Goal: Task Accomplishment & Management: Complete application form

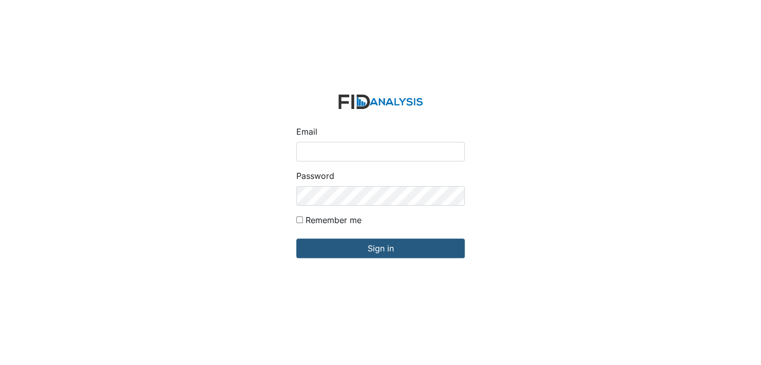
click at [380, 147] on input "Email" at bounding box center [380, 152] width 168 height 20
type input "[EMAIL_ADDRESS][DOMAIN_NAME]"
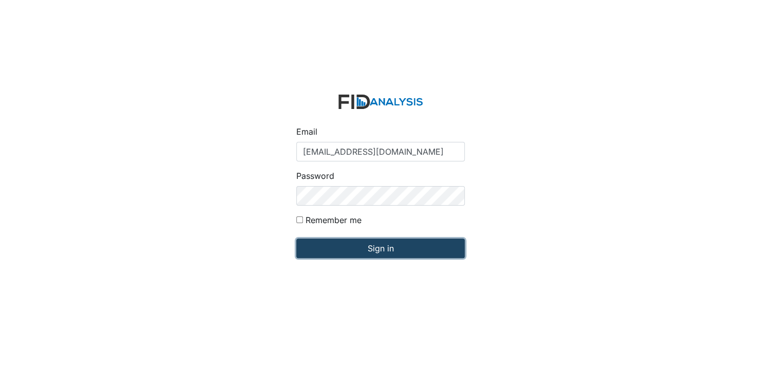
click at [367, 247] on input "Sign in" at bounding box center [380, 248] width 168 height 20
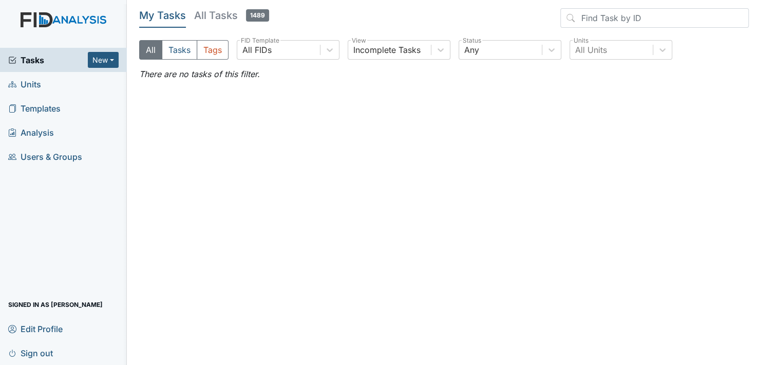
click at [33, 85] on span "Units" at bounding box center [24, 84] width 33 height 16
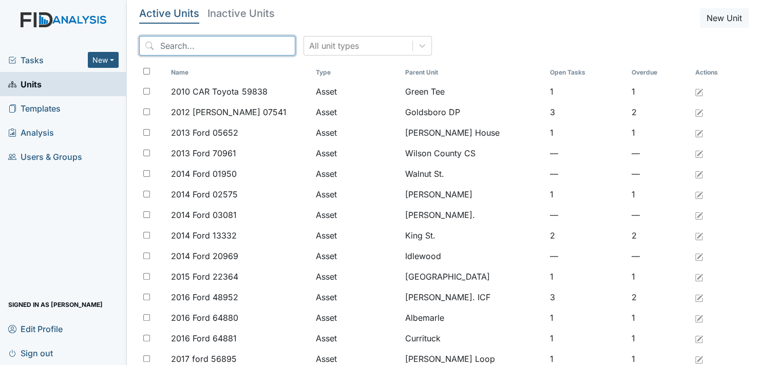
click at [200, 43] on input "search" at bounding box center [217, 46] width 156 height 20
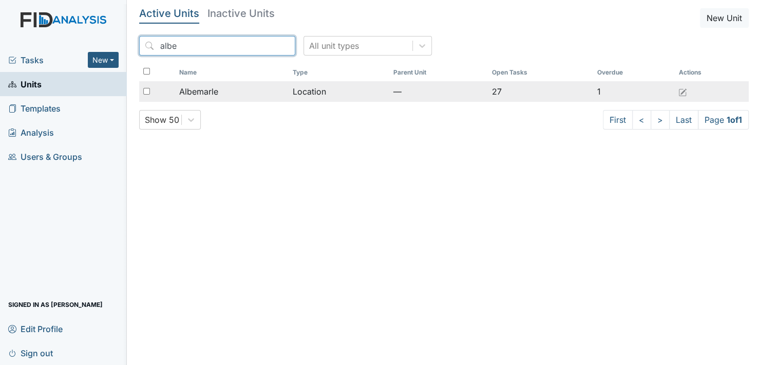
type input "albe"
click at [211, 92] on span "Albemarle" at bounding box center [198, 91] width 39 height 12
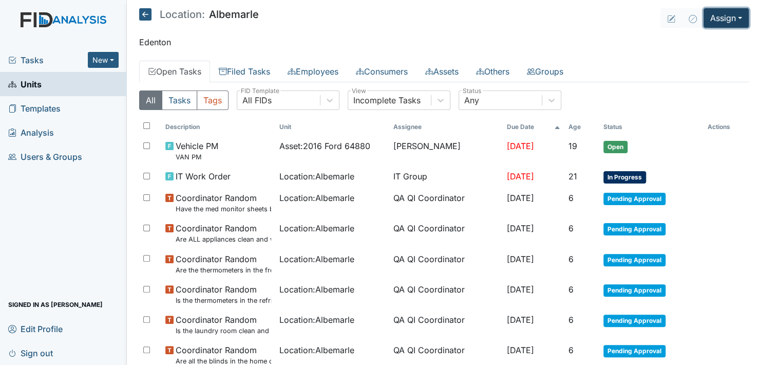
click at [725, 17] on button "Assign" at bounding box center [726, 18] width 45 height 20
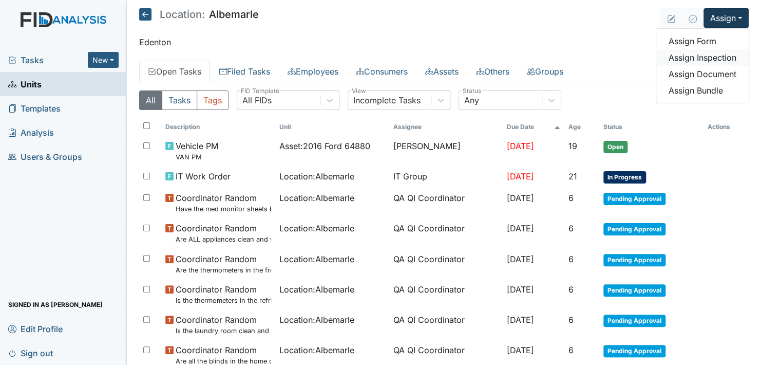
click at [717, 54] on link "Assign Inspection" at bounding box center [703, 57] width 92 height 16
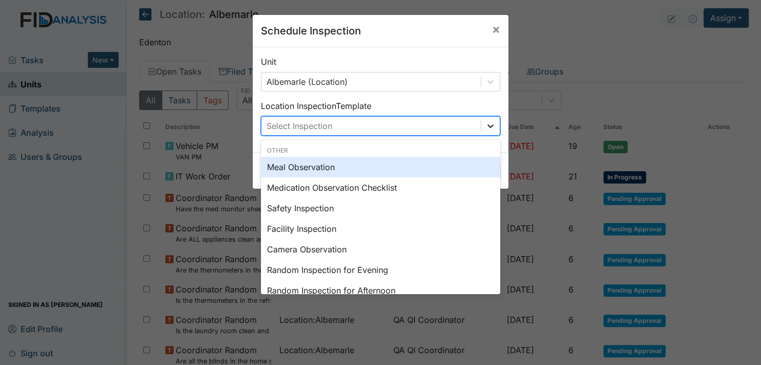
click at [486, 119] on div at bounding box center [490, 126] width 18 height 18
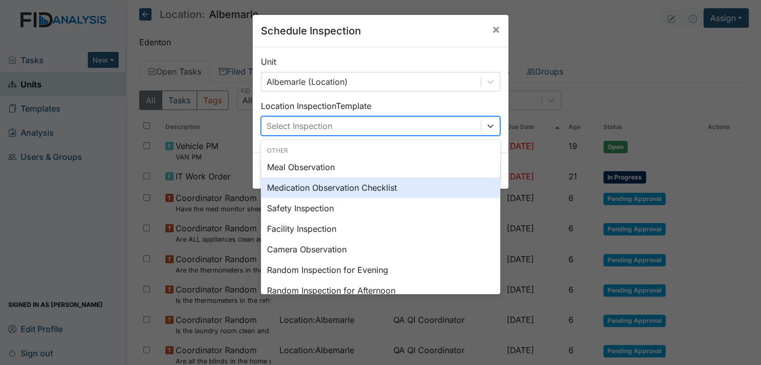
click at [383, 188] on div "Medication Observation Checklist" at bounding box center [380, 187] width 239 height 21
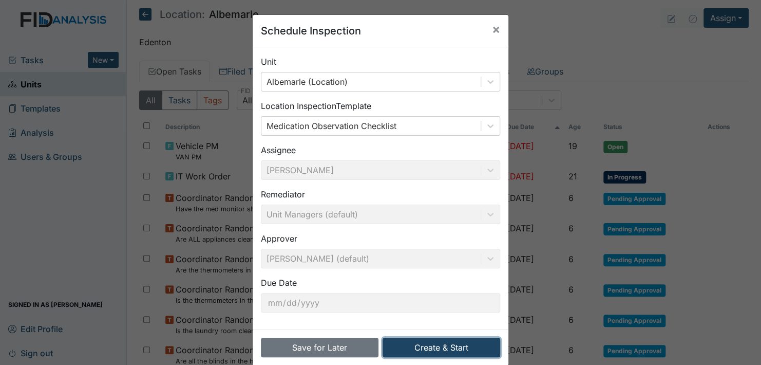
click at [444, 344] on button "Create & Start" at bounding box center [442, 348] width 118 height 20
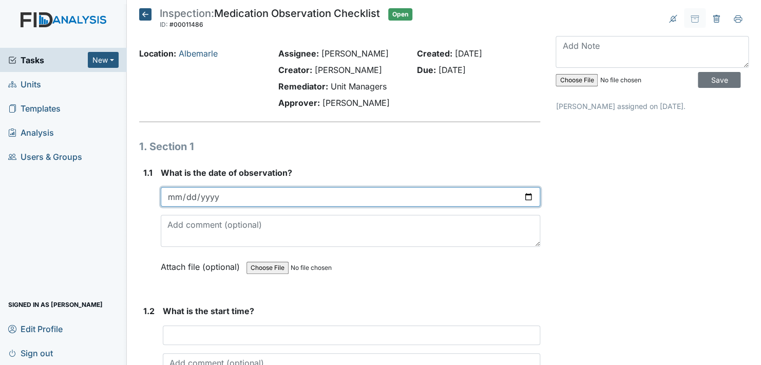
click at [526, 197] on input "date" at bounding box center [351, 197] width 380 height 20
type input "2025-09-08"
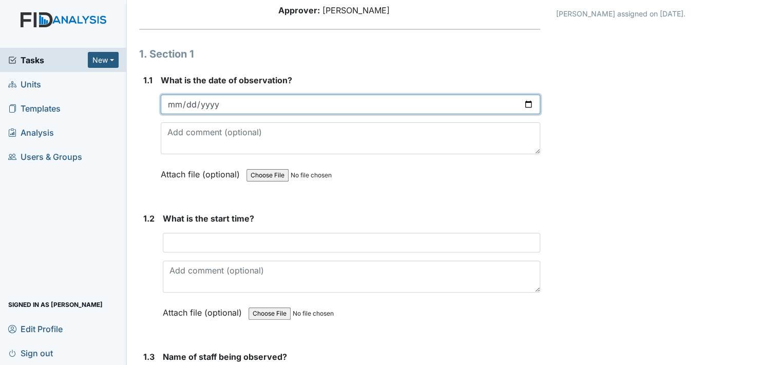
scroll to position [103, 0]
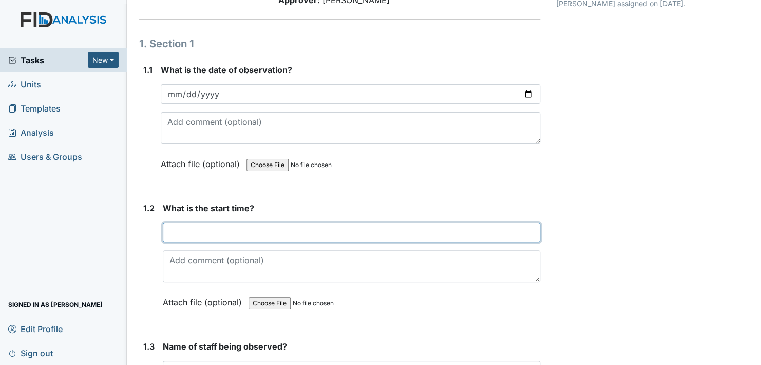
click at [202, 230] on input "text" at bounding box center [352, 232] width 378 height 20
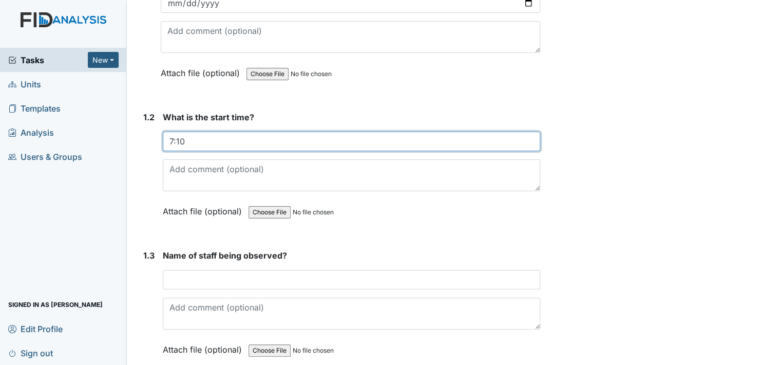
scroll to position [205, 0]
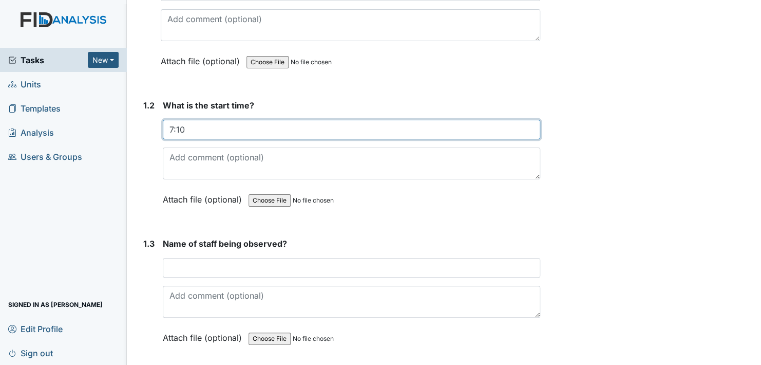
type input "7:10"
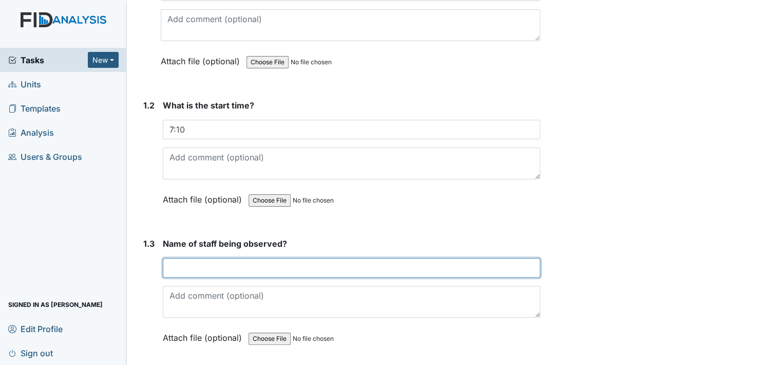
click at [191, 270] on input "text" at bounding box center [352, 268] width 378 height 20
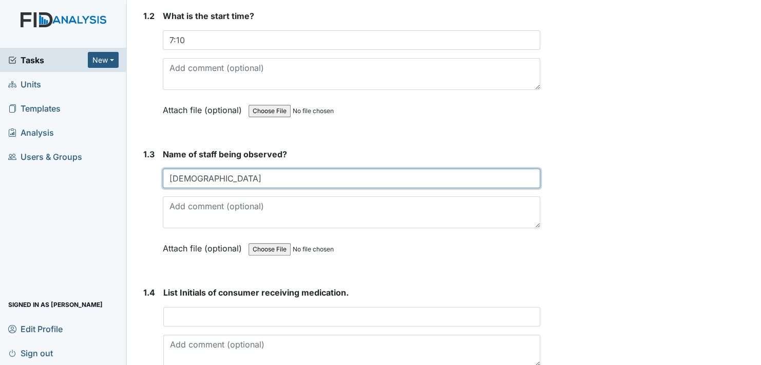
scroll to position [308, 0]
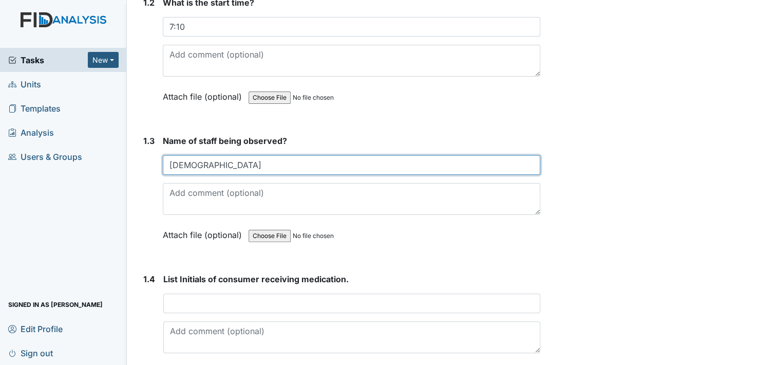
type input "Shanita"
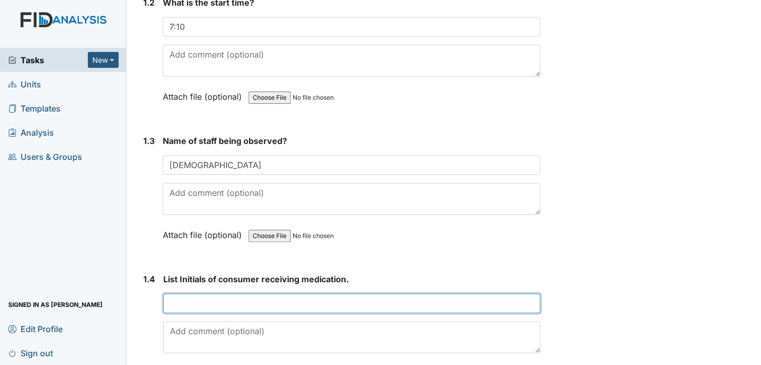
click at [205, 304] on input "text" at bounding box center [351, 303] width 377 height 20
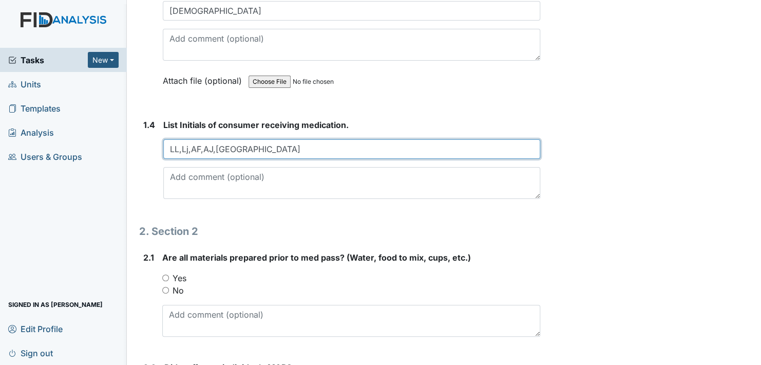
scroll to position [514, 0]
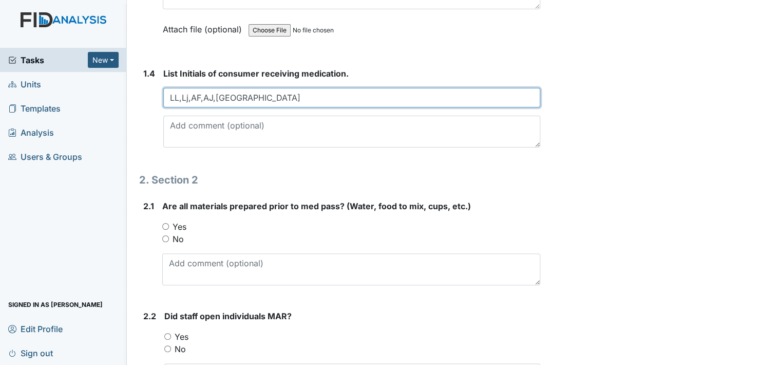
type input "LL,Lj,AF,AJ,RS"
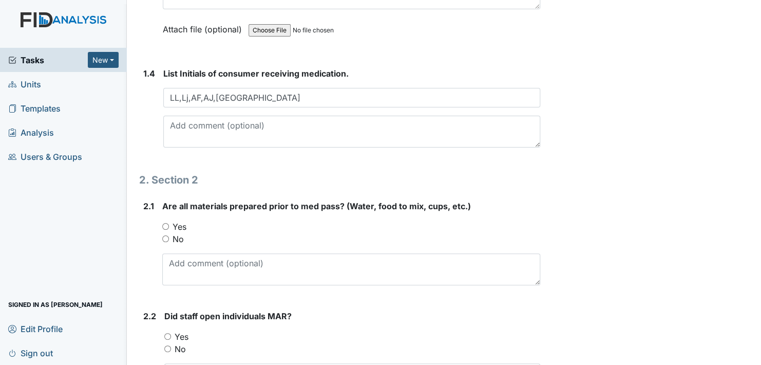
click at [166, 225] on input "Yes" at bounding box center [165, 226] width 7 height 7
radio input "true"
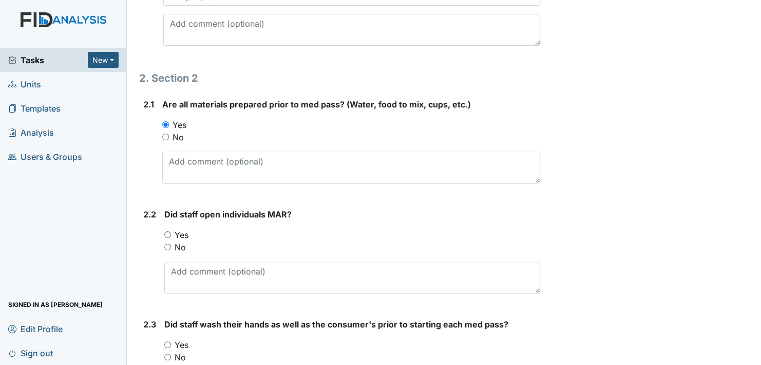
scroll to position [616, 0]
click at [168, 232] on input "Yes" at bounding box center [167, 233] width 7 height 7
radio input "true"
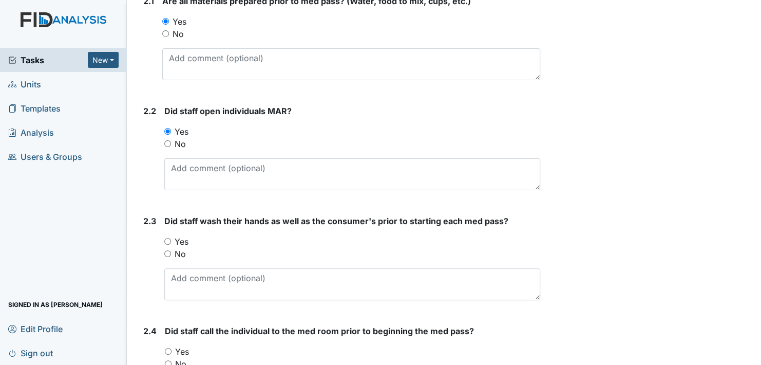
scroll to position [719, 0]
click at [168, 238] on input "Yes" at bounding box center [167, 240] width 7 height 7
radio input "true"
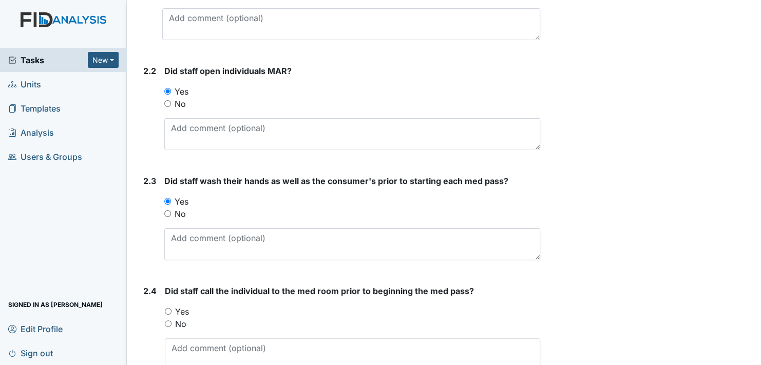
scroll to position [822, 0]
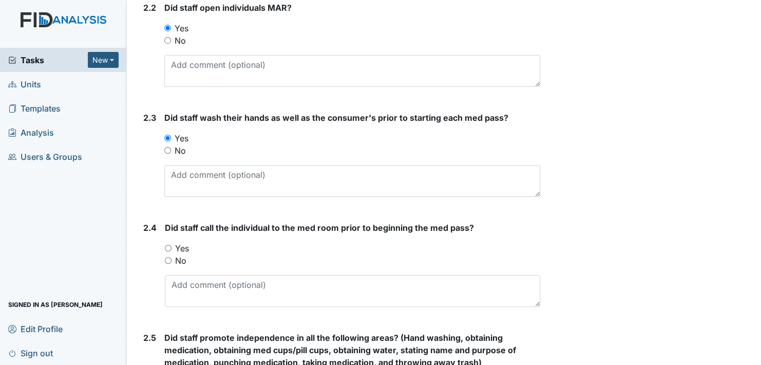
click at [168, 245] on input "Yes" at bounding box center [168, 248] width 7 height 7
radio input "true"
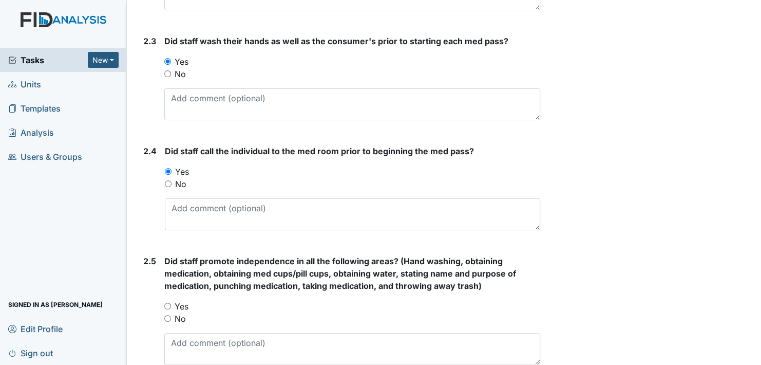
scroll to position [925, 0]
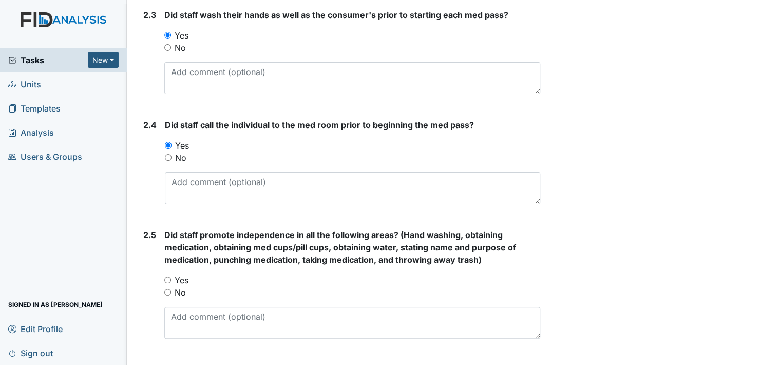
click at [165, 276] on input "Yes" at bounding box center [167, 279] width 7 height 7
radio input "true"
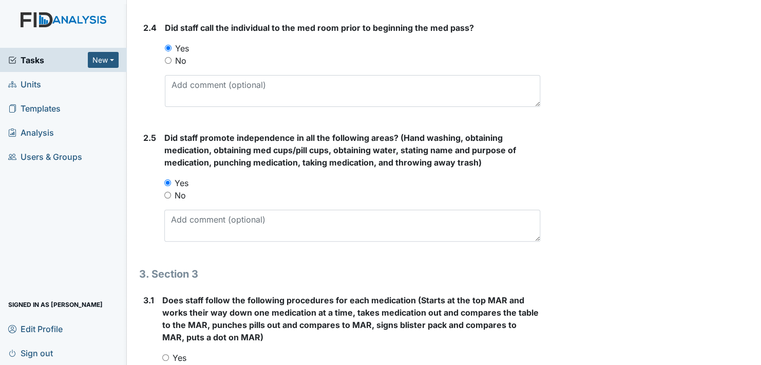
scroll to position [1079, 0]
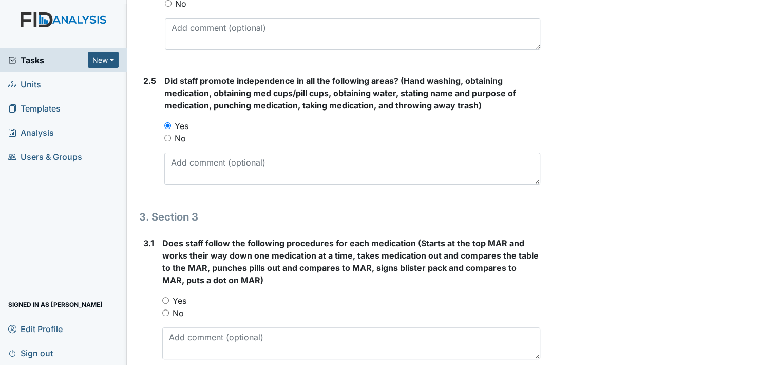
click at [165, 299] on input "Yes" at bounding box center [165, 300] width 7 height 7
radio input "true"
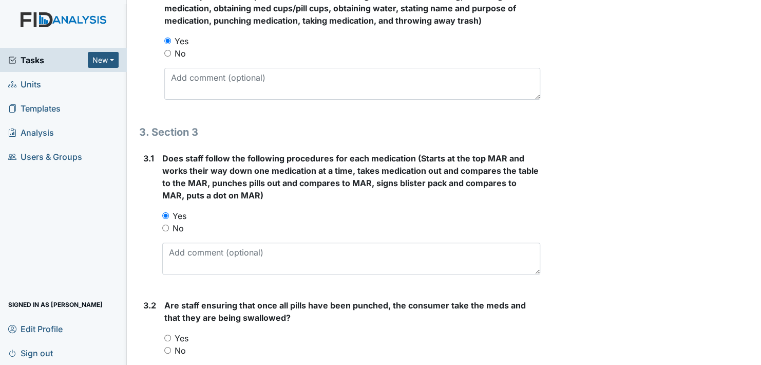
scroll to position [1182, 0]
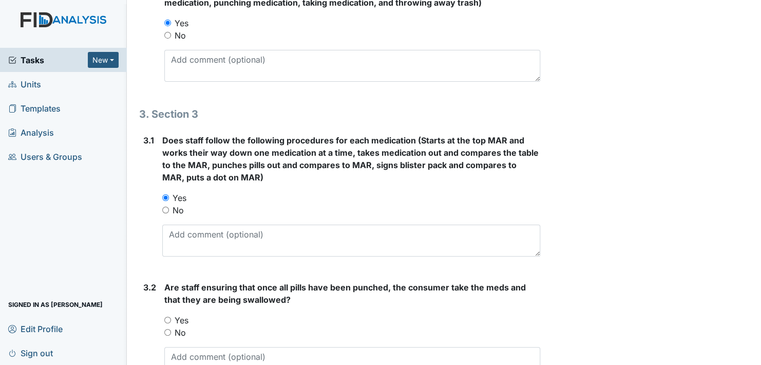
click at [166, 316] on input "Yes" at bounding box center [167, 319] width 7 height 7
radio input "true"
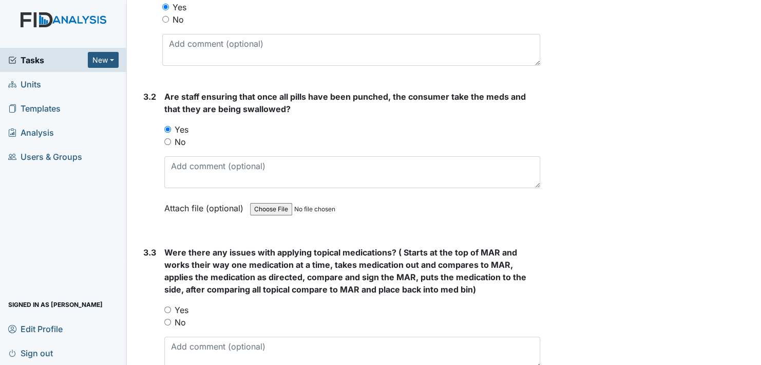
scroll to position [1387, 0]
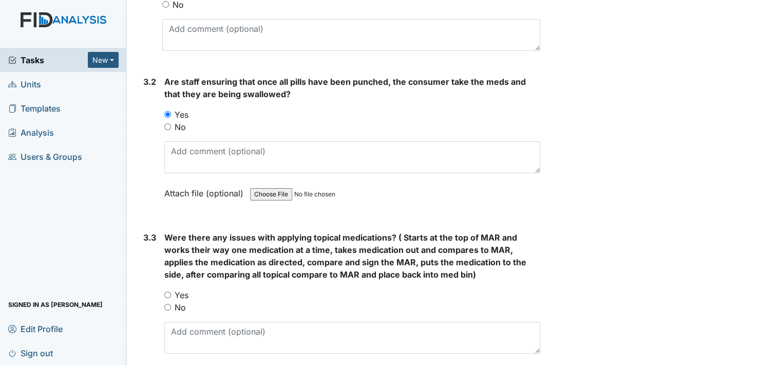
click at [170, 304] on input "No" at bounding box center [167, 307] width 7 height 7
radio input "true"
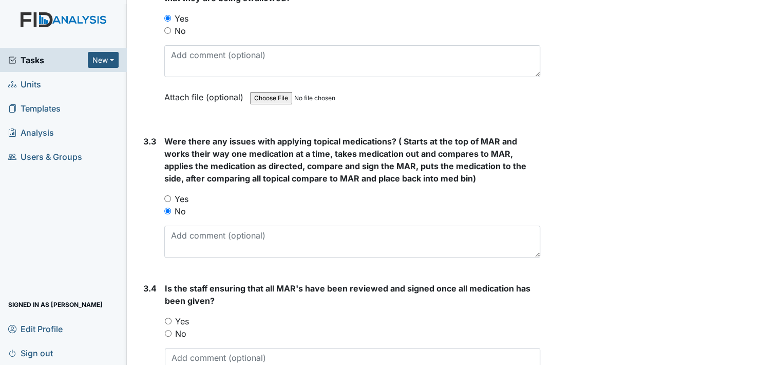
scroll to position [1490, 0]
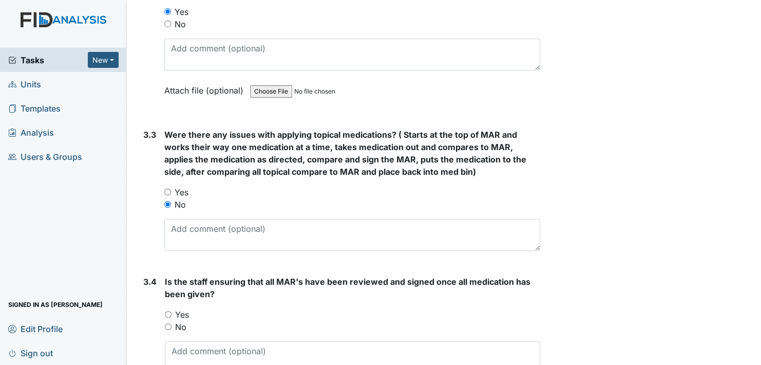
click at [166, 311] on input "Yes" at bounding box center [168, 314] width 7 height 7
radio input "true"
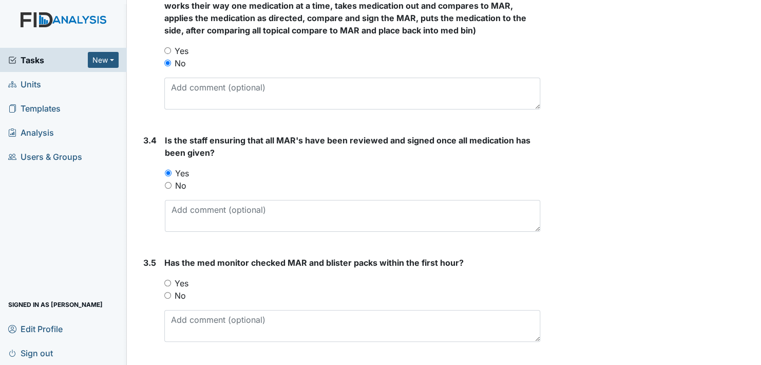
scroll to position [1644, 0]
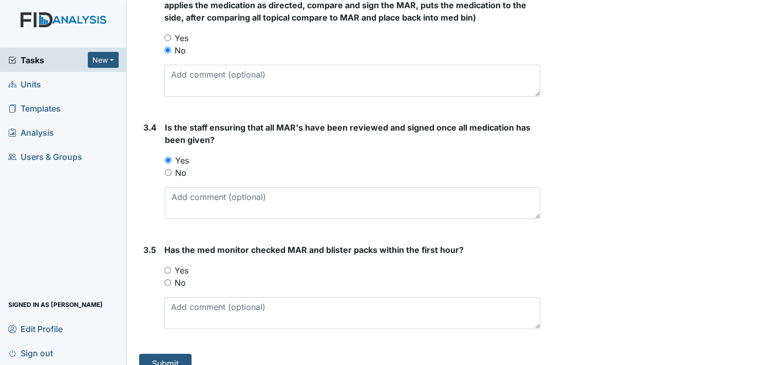
click at [169, 267] on input "Yes" at bounding box center [167, 270] width 7 height 7
radio input "true"
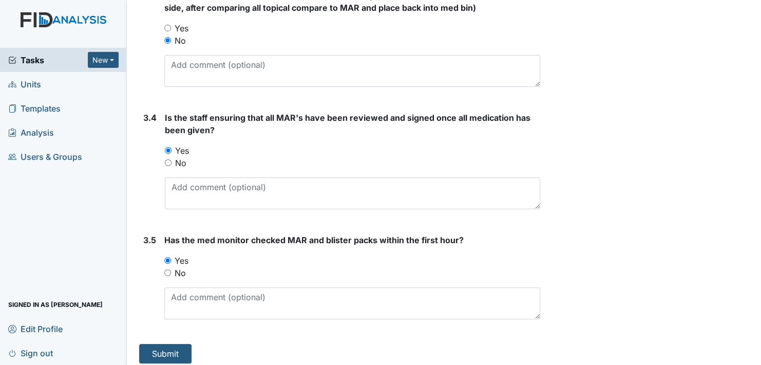
scroll to position [1656, 0]
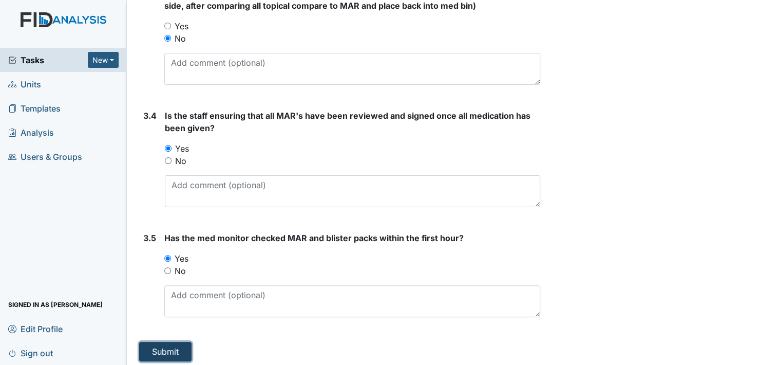
click at [173, 344] on button "Submit" at bounding box center [165, 352] width 52 height 20
